Goal: Task Accomplishment & Management: Complete application form

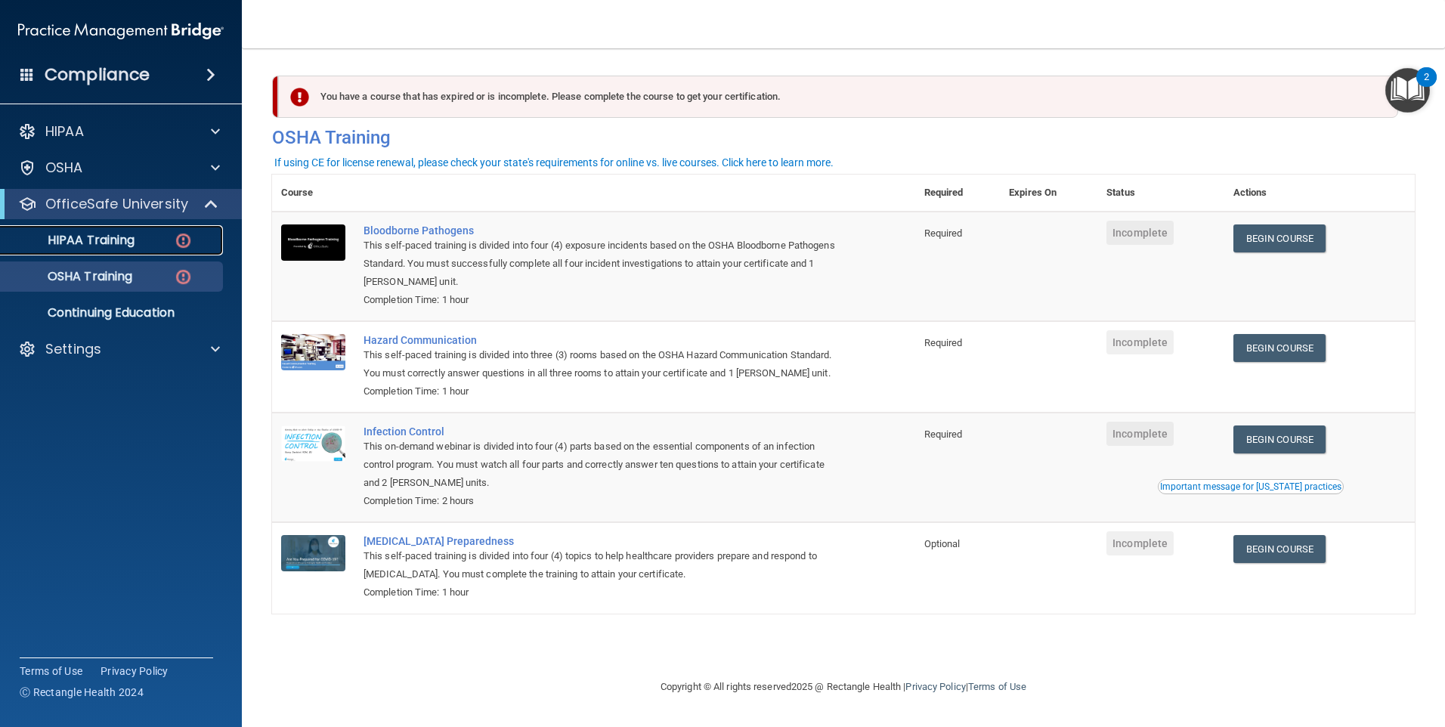
click at [187, 236] on img at bounding box center [183, 240] width 19 height 19
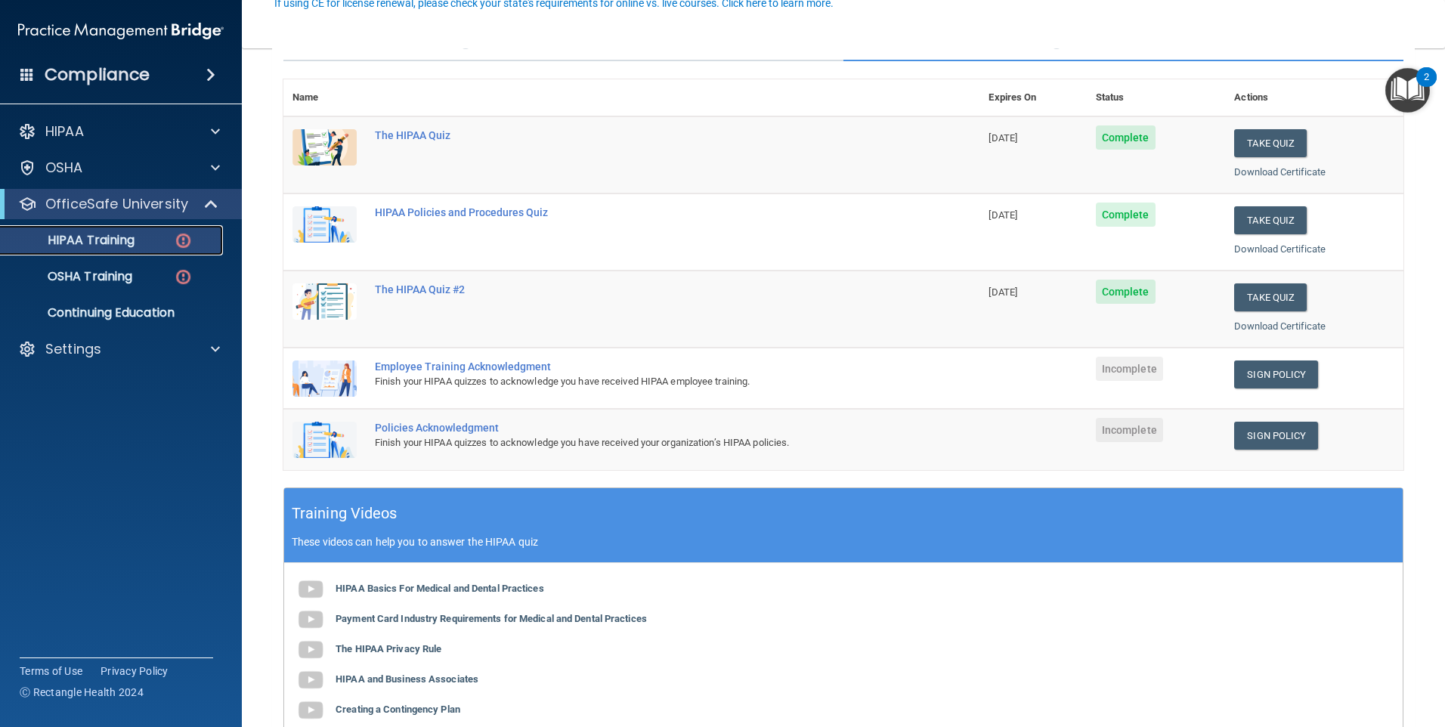
scroll to position [151, 0]
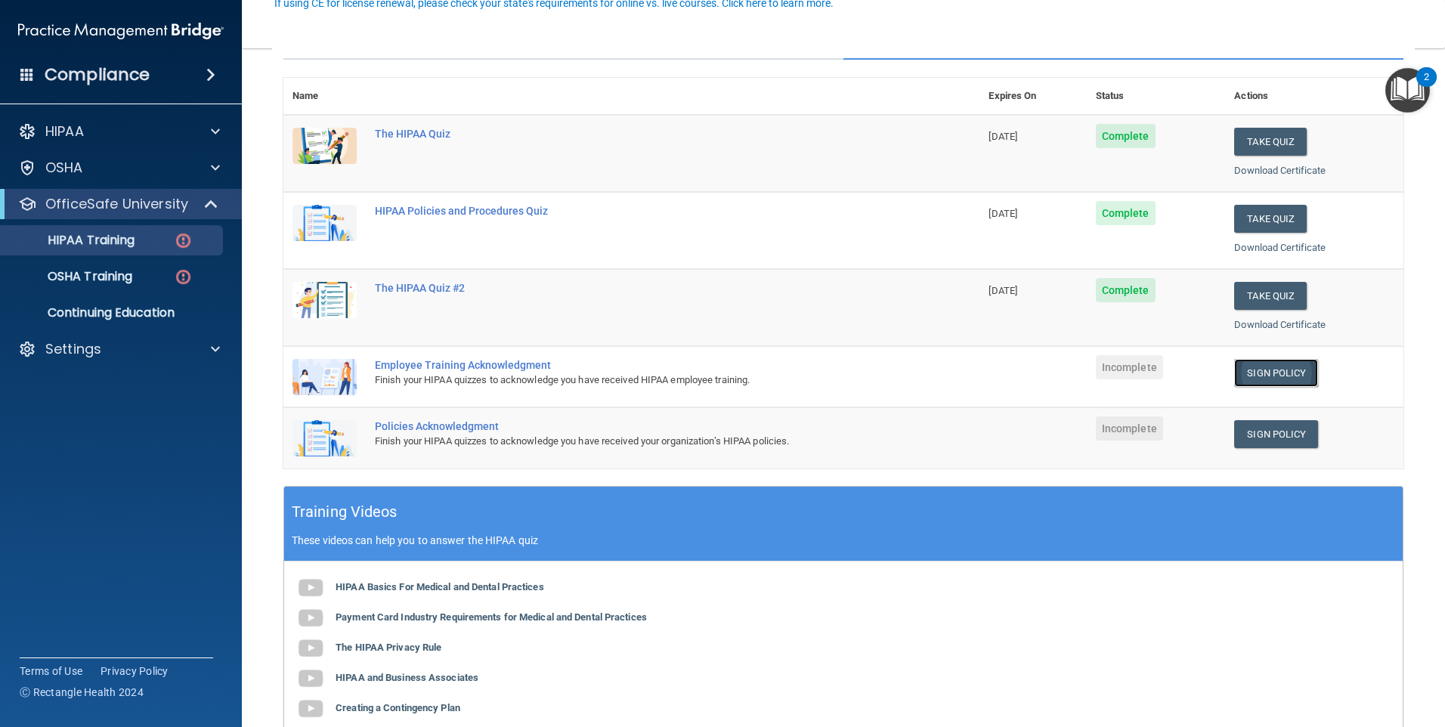
click at [1261, 374] on link "Sign Policy" at bounding box center [1276, 373] width 84 height 28
click at [1267, 434] on link "Sign Policy" at bounding box center [1276, 434] width 84 height 28
click at [490, 365] on div "Employee Training Acknowledgment" at bounding box center [639, 365] width 529 height 12
click at [432, 359] on div "Employee Training Acknowledgment" at bounding box center [639, 365] width 529 height 12
click at [496, 380] on div "Finish your HIPAA quizzes to acknowledge you have received HIPAA employee train…" at bounding box center [639, 380] width 529 height 18
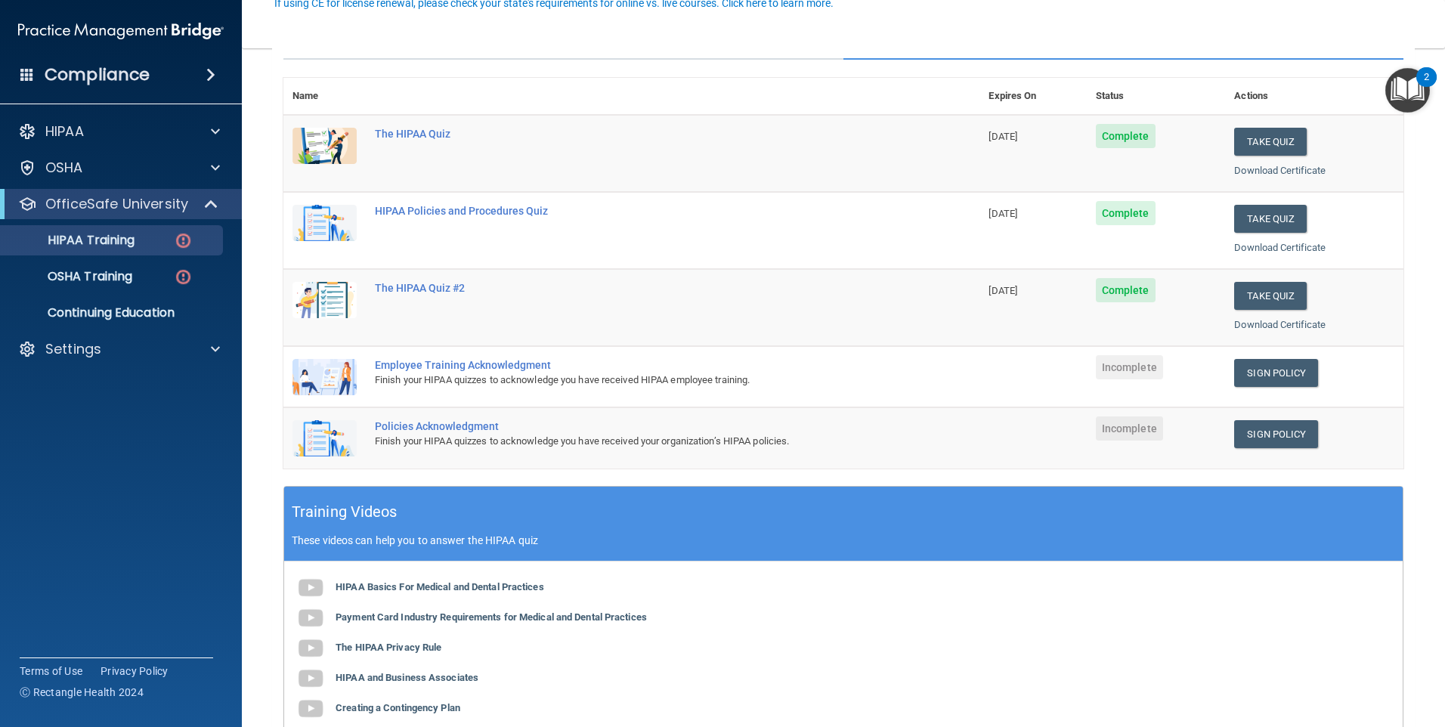
click at [567, 384] on div "Finish your HIPAA quizzes to acknowledge you have received HIPAA employee train…" at bounding box center [639, 380] width 529 height 18
click at [330, 375] on img at bounding box center [324, 377] width 64 height 36
click at [181, 280] on img at bounding box center [183, 277] width 19 height 19
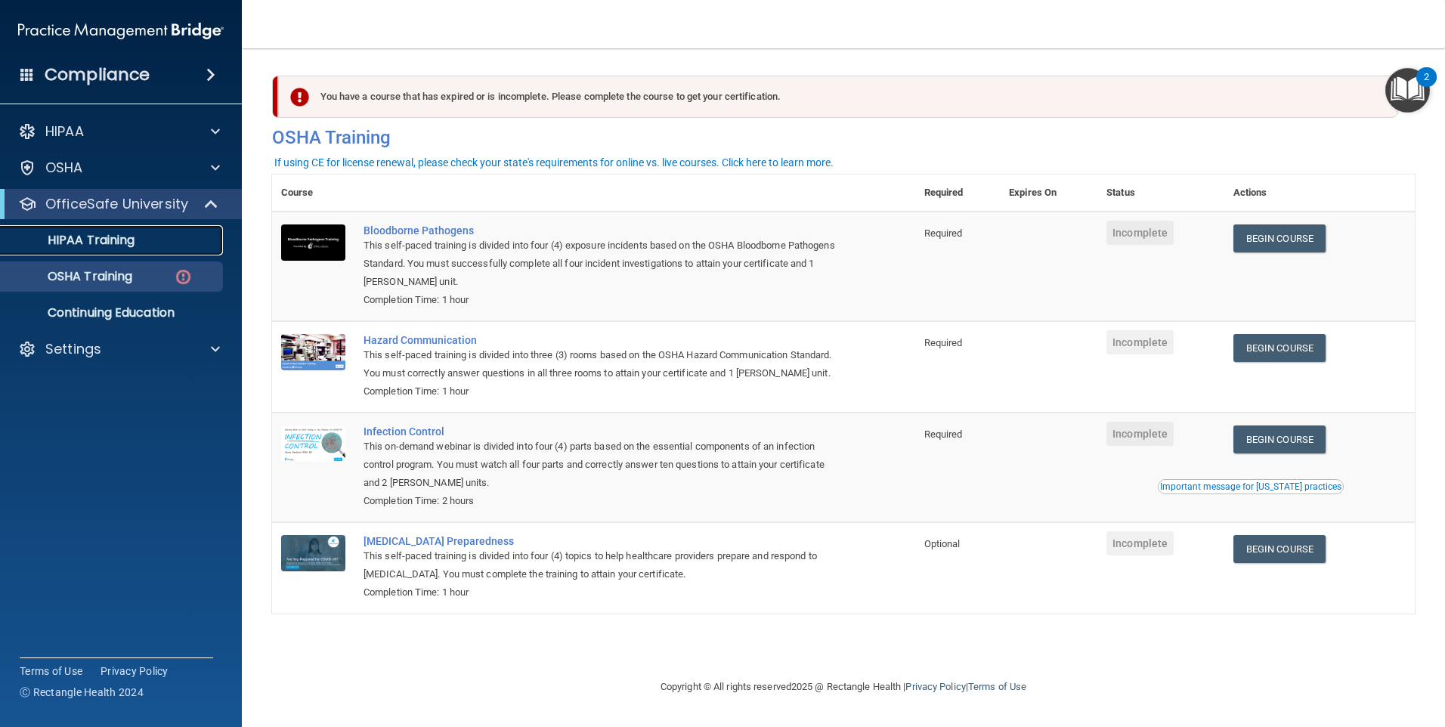
click at [203, 239] on div "HIPAA Training" at bounding box center [113, 240] width 206 height 15
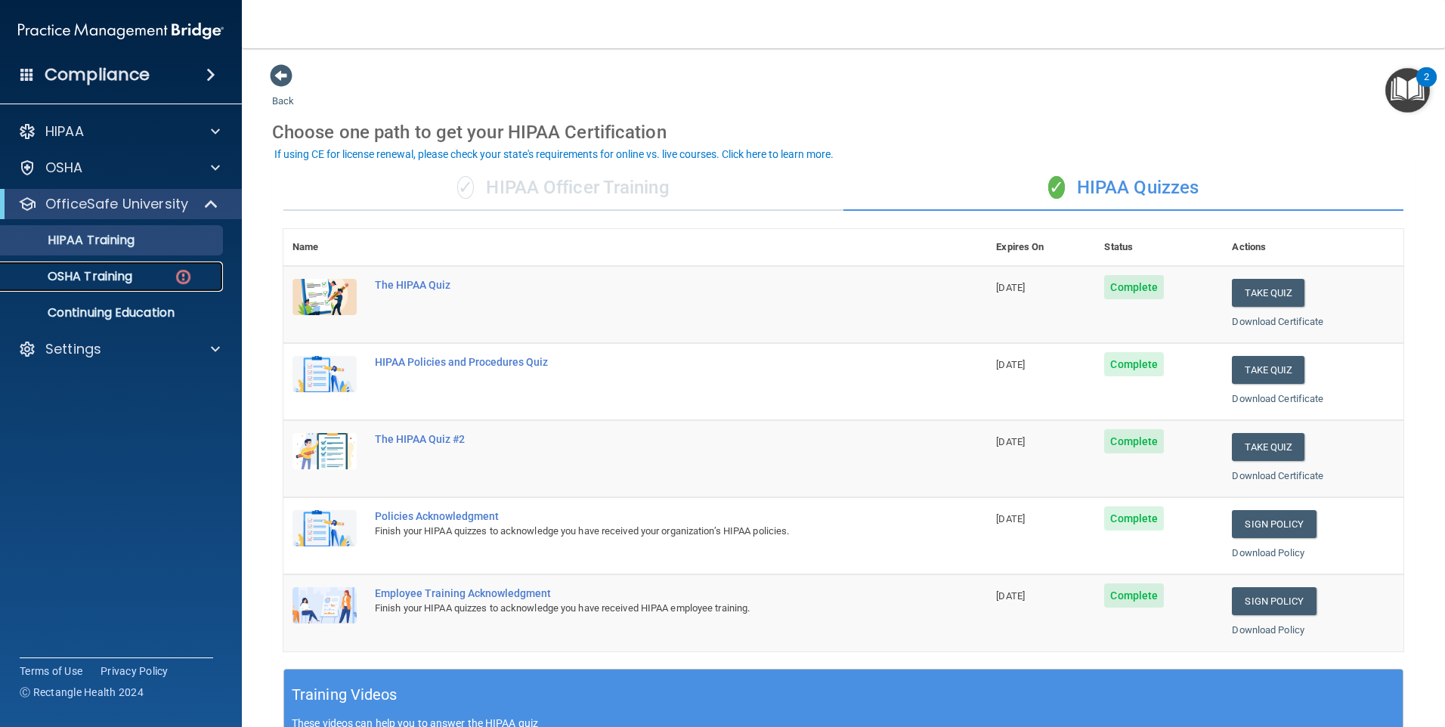
click at [182, 274] on img at bounding box center [183, 277] width 19 height 19
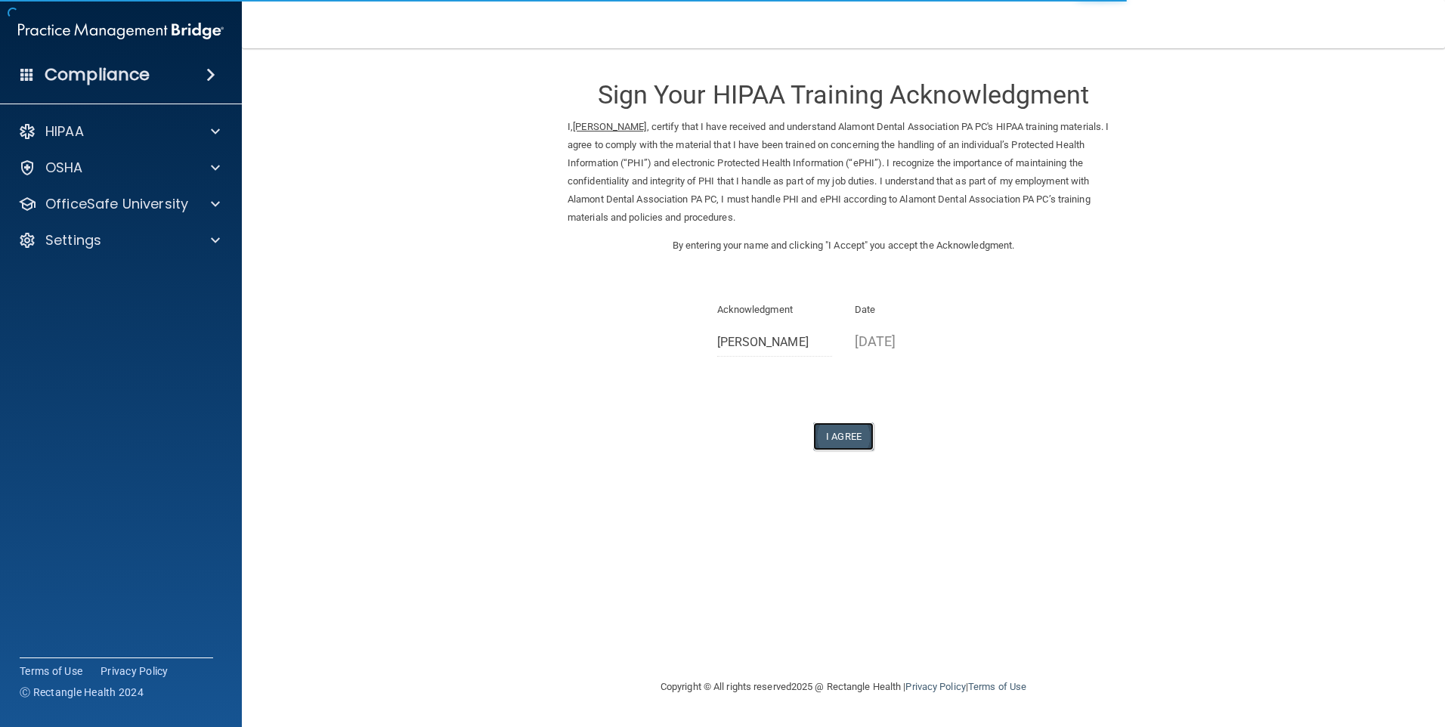
click at [829, 432] on button "I Agree" at bounding box center [843, 436] width 60 height 28
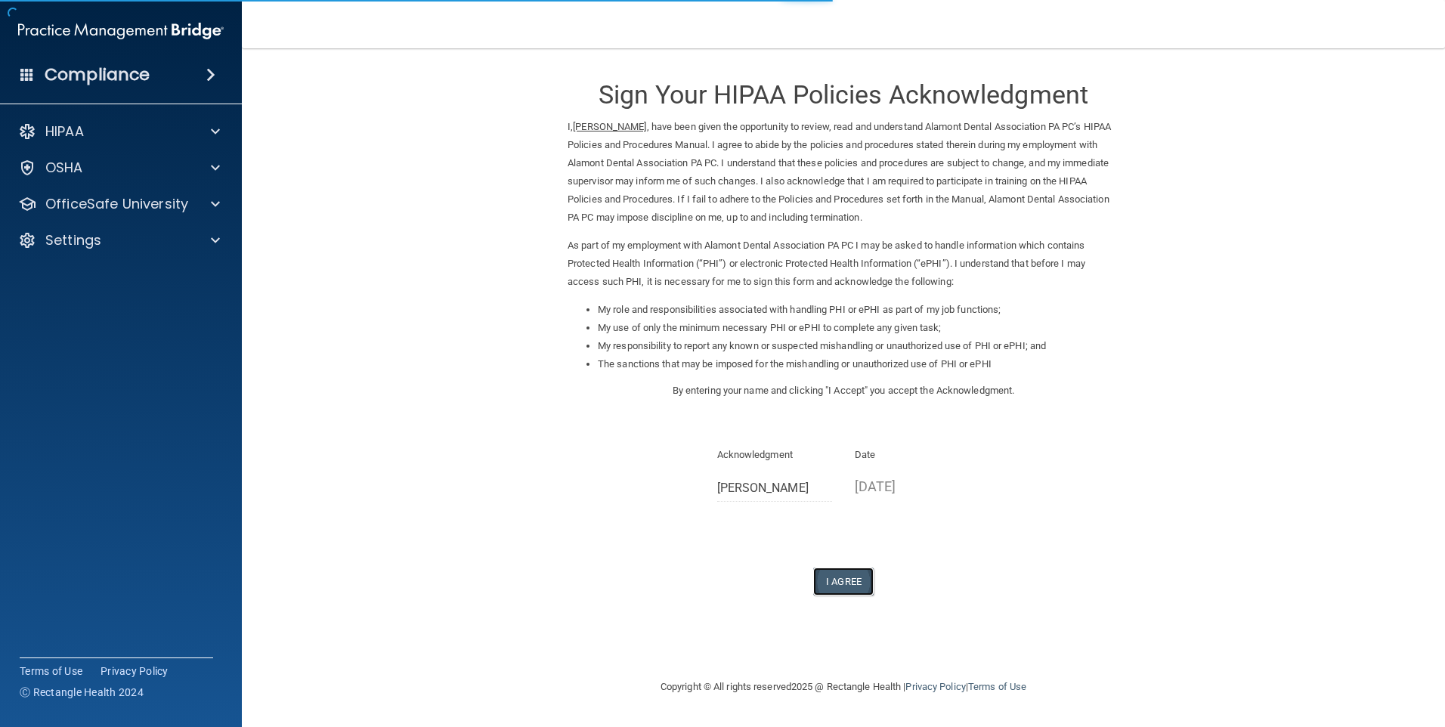
click at [838, 587] on button "I Agree" at bounding box center [843, 582] width 60 height 28
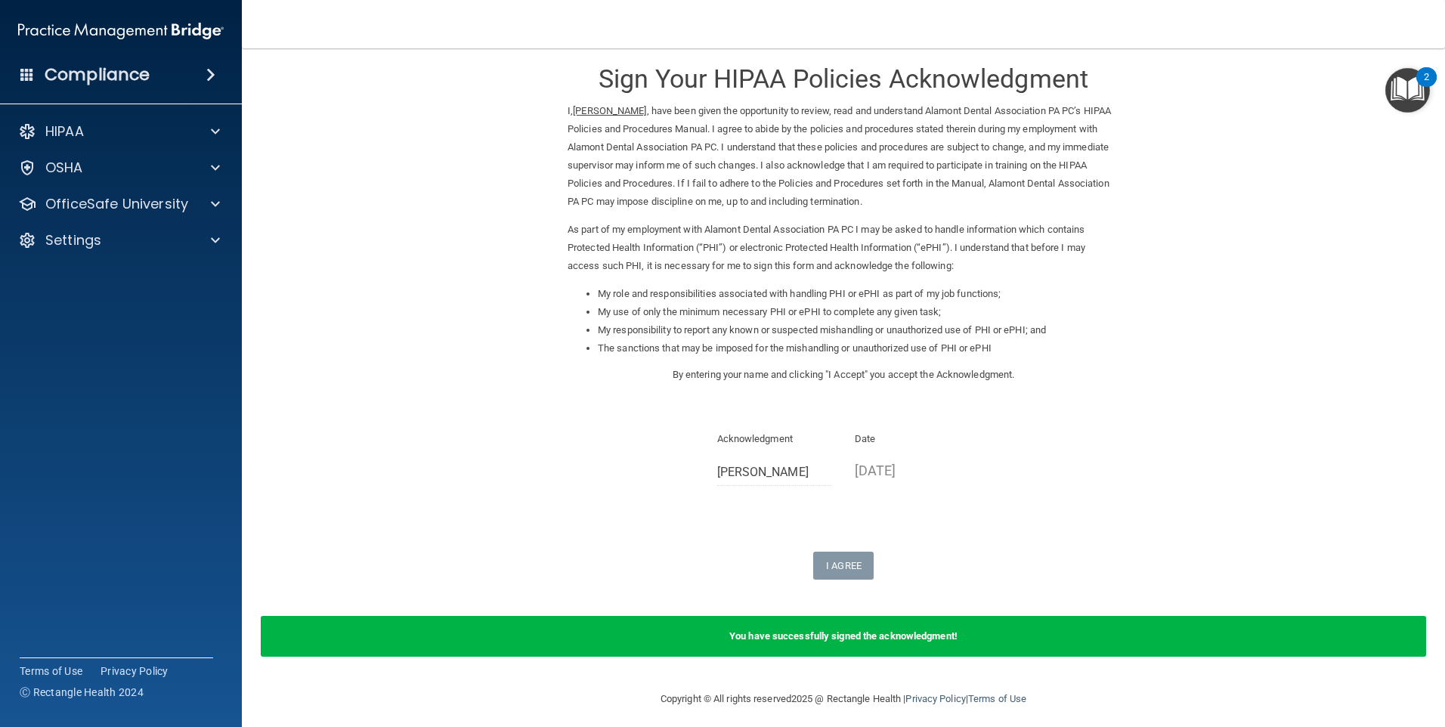
scroll to position [24, 0]
